Goal: Find specific page/section: Find specific page/section

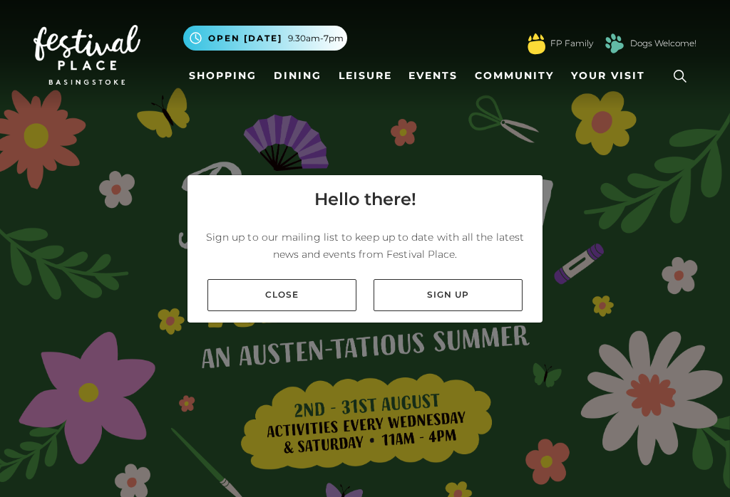
click at [310, 300] on link "Close" at bounding box center [281, 295] width 149 height 32
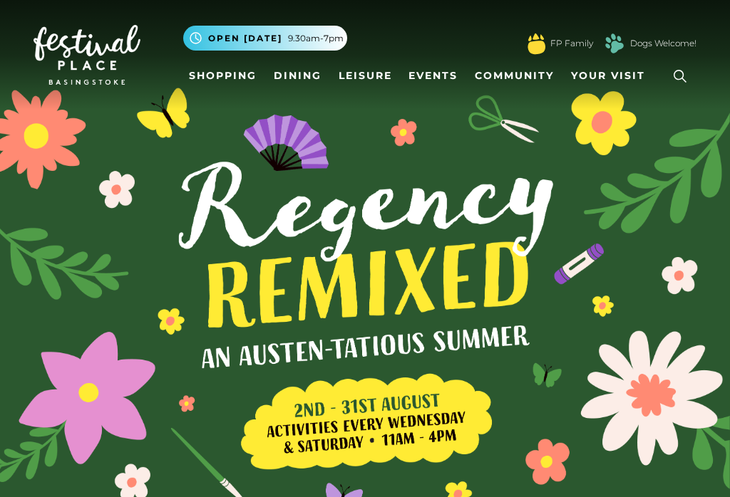
click at [237, 74] on link "Shopping" at bounding box center [222, 76] width 79 height 26
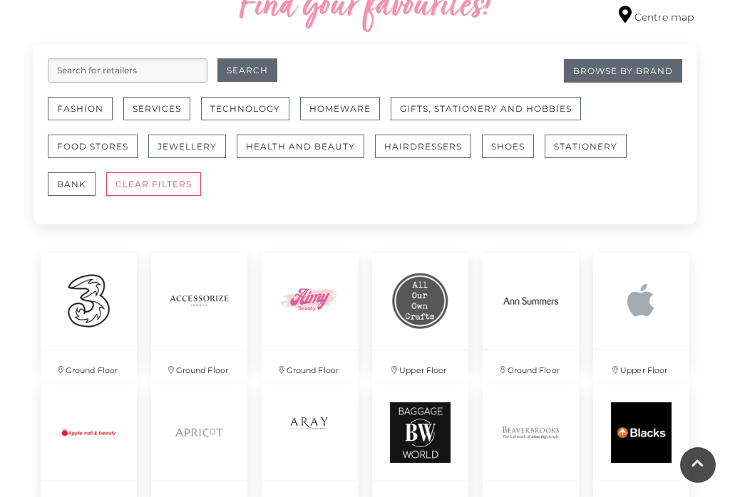
scroll to position [857, 0]
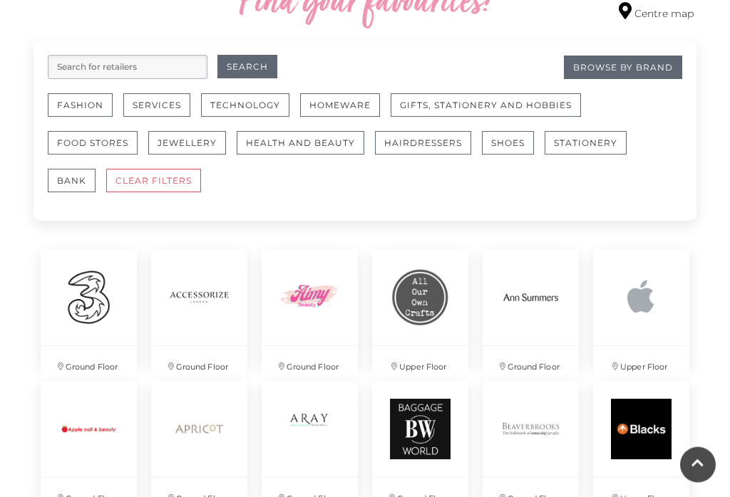
click at [98, 114] on button "Fashion" at bounding box center [80, 106] width 65 height 24
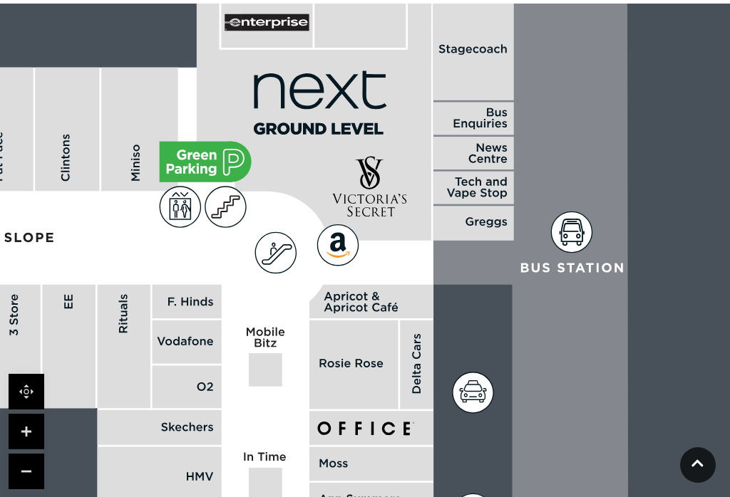
scroll to position [924, 0]
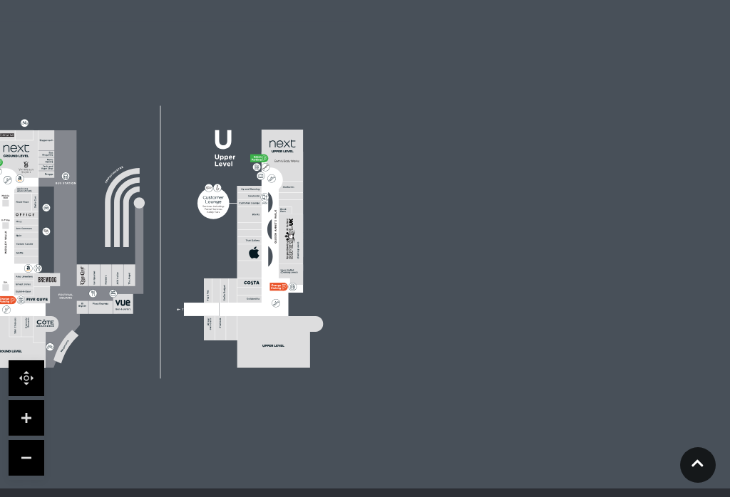
click at [705, 483] on link at bounding box center [698, 465] width 36 height 36
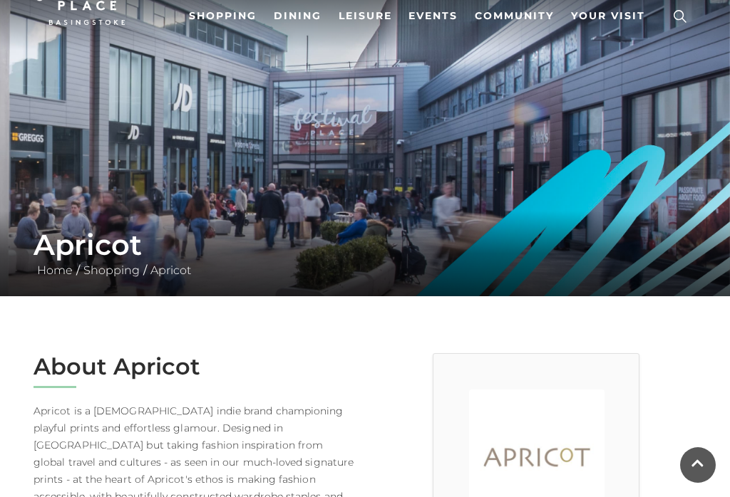
scroll to position [0, 0]
